Goal: Check status: Check status

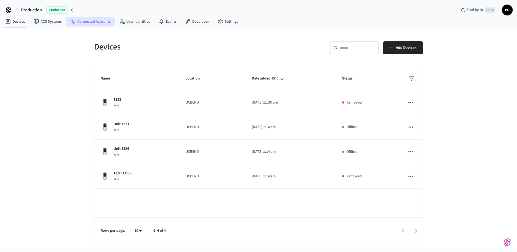
click at [101, 25] on link "Connected Accounts" at bounding box center [90, 22] width 49 height 10
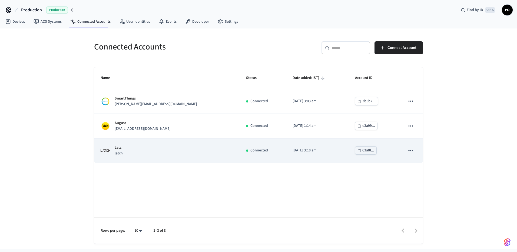
click at [145, 151] on div "Latch latch" at bounding box center [167, 150] width 132 height 11
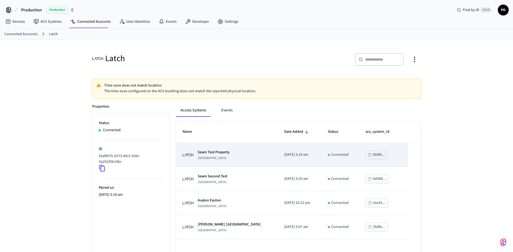
click at [228, 154] on p "Seam Test Property" at bounding box center [214, 152] width 32 height 5
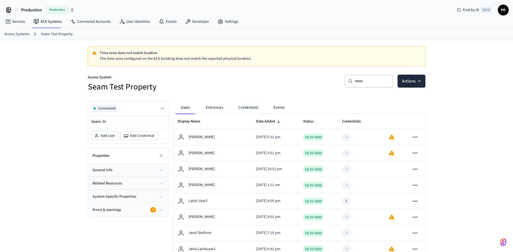
click at [369, 84] on div "​ ​" at bounding box center [368, 81] width 49 height 13
paste input "**********"
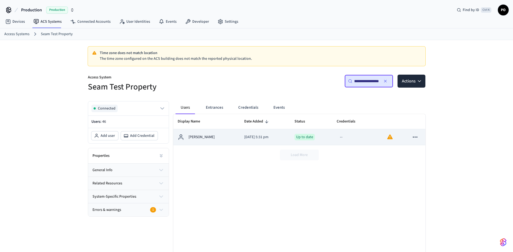
type input "**********"
click at [217, 139] on div "[PERSON_NAME]" at bounding box center [207, 137] width 58 height 6
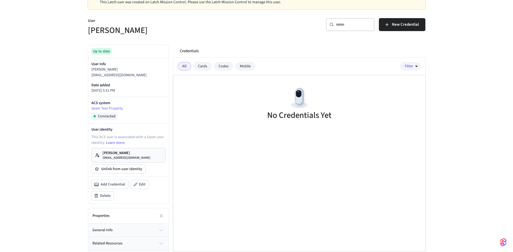
scroll to position [81, 0]
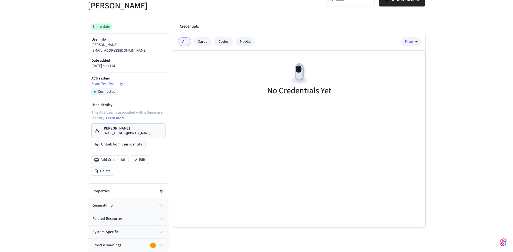
click at [162, 188] on button at bounding box center [161, 191] width 11 height 11
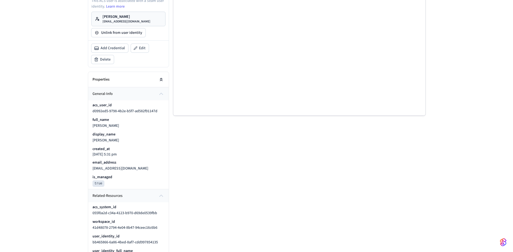
scroll to position [189, 0]
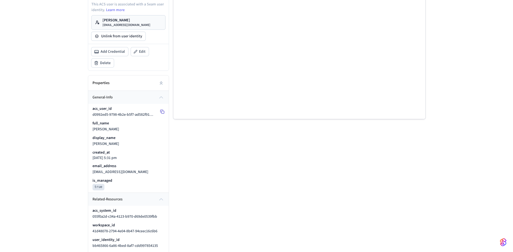
click at [162, 111] on icon at bounding box center [162, 111] width 4 height 4
click at [162, 113] on icon at bounding box center [162, 111] width 4 height 4
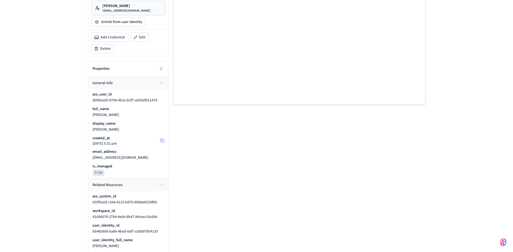
scroll to position [243, 0]
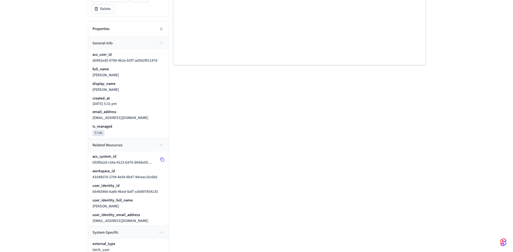
click at [162, 158] on icon at bounding box center [162, 159] width 4 height 4
click at [161, 173] on icon at bounding box center [162, 174] width 4 height 4
click at [160, 71] on icon at bounding box center [161, 72] width 2 height 2
click at [164, 116] on icon at bounding box center [162, 115] width 4 height 4
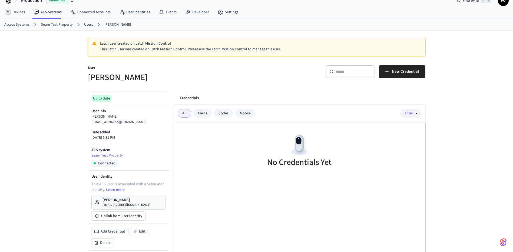
scroll to position [0, 0]
